Goal: Ask a question

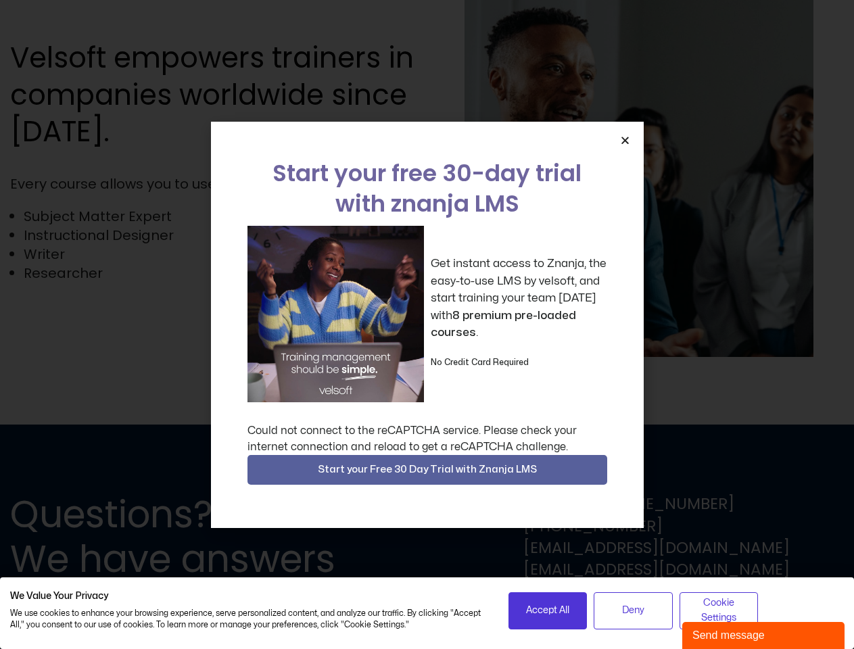
click at [427, 325] on div "Get instant access to Znanja, the easy-to-use LMS by velsoft, and start trainin…" at bounding box center [427, 314] width 360 height 176
click at [625, 140] on icon "Close" at bounding box center [625, 140] width 10 height 10
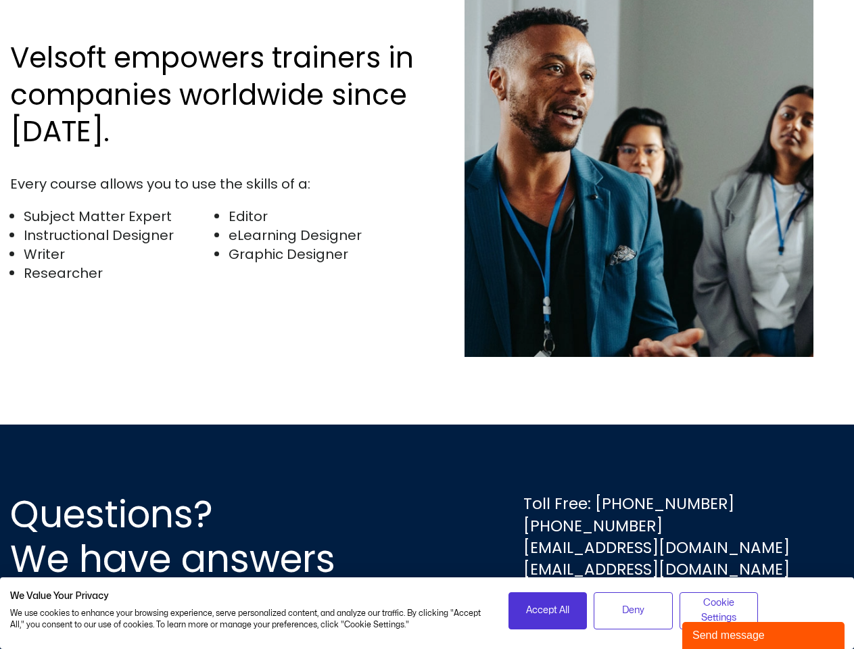
click at [427, 470] on div "Questions? We have answers Toll Free: [PHONE_NUMBER] [PHONE_NUMBER] [EMAIL_ADDR…" at bounding box center [427, 537] width 854 height 224
click at [548, 610] on span "Accept All" at bounding box center [547, 610] width 43 height 15
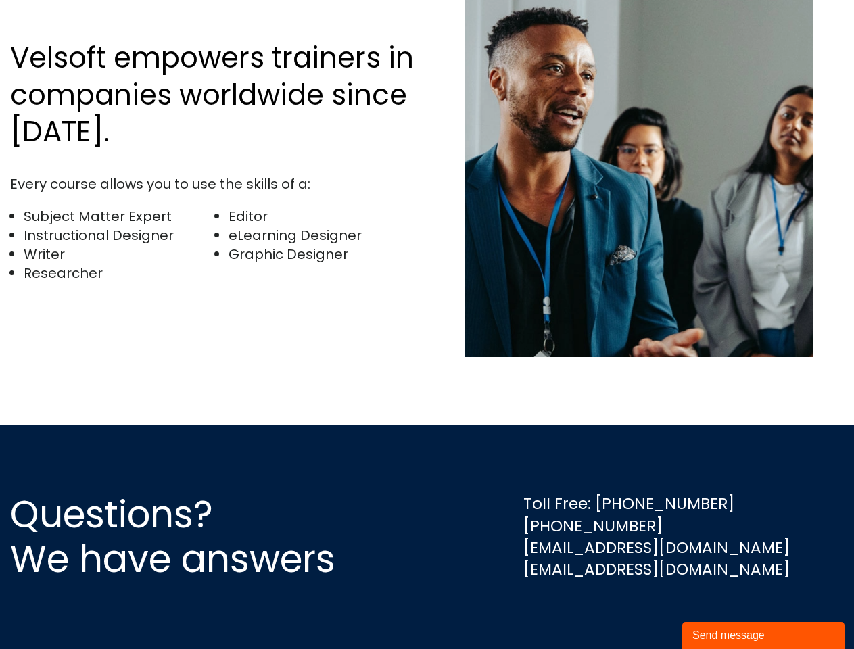
click at [633, 610] on div "Questions? We have answers Toll Free: [PHONE_NUMBER] [PHONE_NUMBER] [EMAIL_ADDR…" at bounding box center [427, 537] width 854 height 224
click at [719, 610] on div "Questions? We have answers Toll Free: [PHONE_NUMBER] [PHONE_NUMBER] [EMAIL_ADDR…" at bounding box center [427, 537] width 854 height 224
click at [763, 636] on div "Send message" at bounding box center [763, 635] width 142 height 16
